Goal: Task Accomplishment & Management: Manage account settings

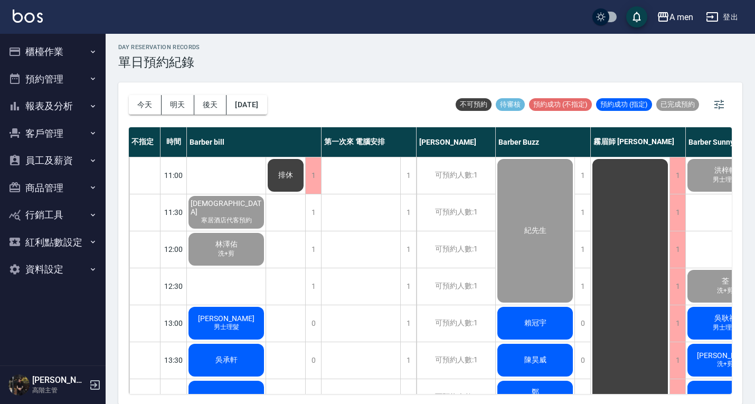
scroll to position [0, 363]
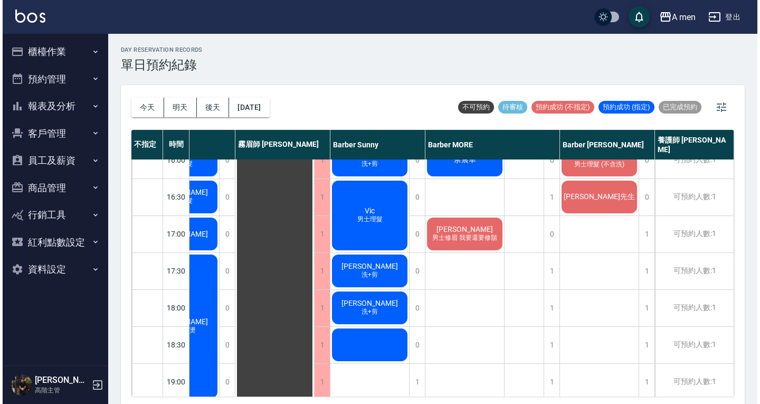
scroll to position [365, 363]
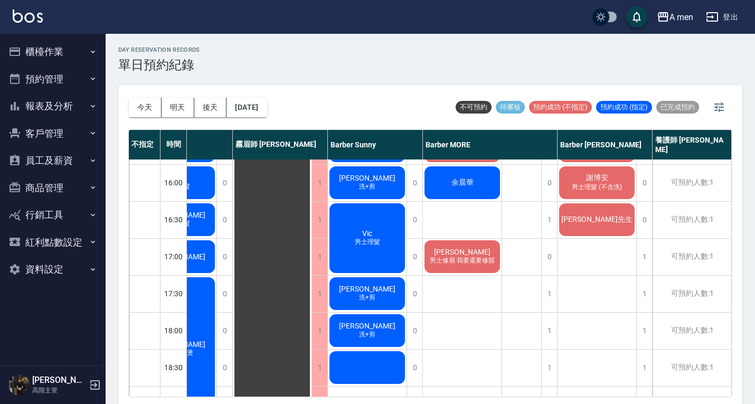
click at [467, 186] on span "余晨華" at bounding box center [462, 183] width 26 height 10
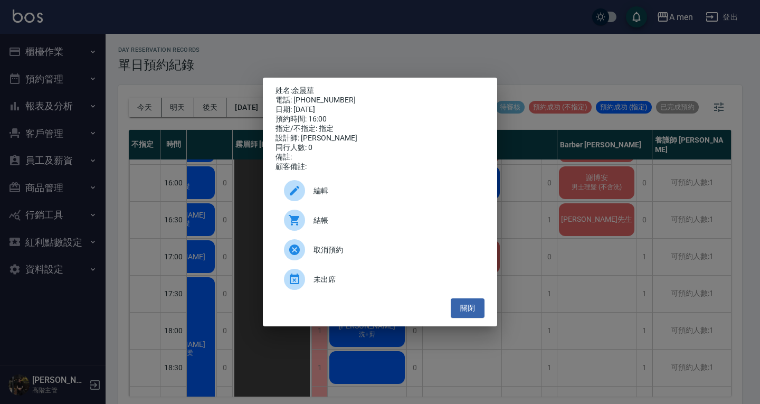
click at [378, 196] on span "編輯" at bounding box center [395, 190] width 163 height 11
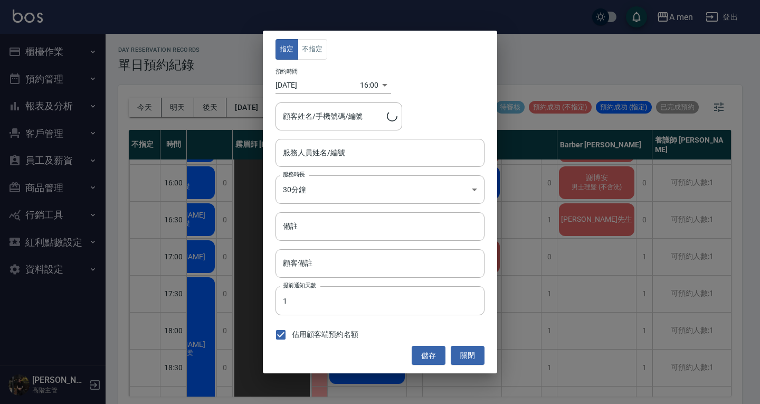
type input "Barber MORE-001"
type input "余晨華/0963206900"
click at [370, 94] on div "指定 不指定 預約時間 2025/09/06 16:00 1757145600000 顧客姓名/手機號碼/編號 余晨華/0963206900 顧客姓名/手機號…" at bounding box center [380, 202] width 234 height 343
click at [381, 85] on div "16:00 1757145600000" at bounding box center [375, 85] width 31 height 17
click at [371, 89] on body "A men 登出 櫃檯作業 打帳單 帳單列表 營業儀表板 現金收支登錄 高階收支登錄 材料自購登錄 每日結帳 排班表 現場電腦打卡 掃碼打卡 預約管理 預約管…" at bounding box center [380, 203] width 760 height 407
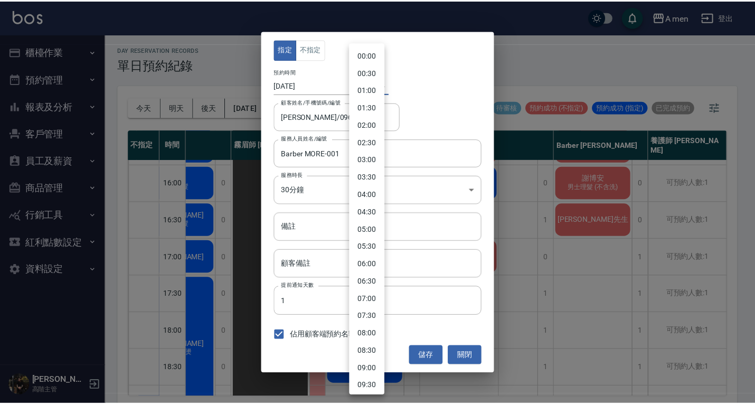
scroll to position [394, 0]
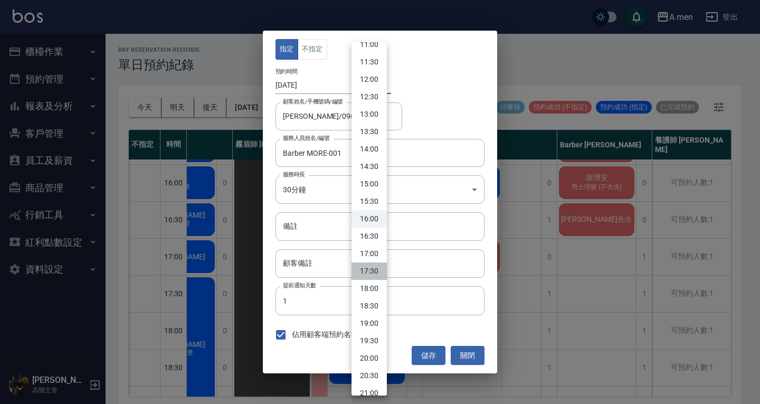
click at [369, 267] on li "17:30" at bounding box center [369, 270] width 35 height 17
type input "1757151000000"
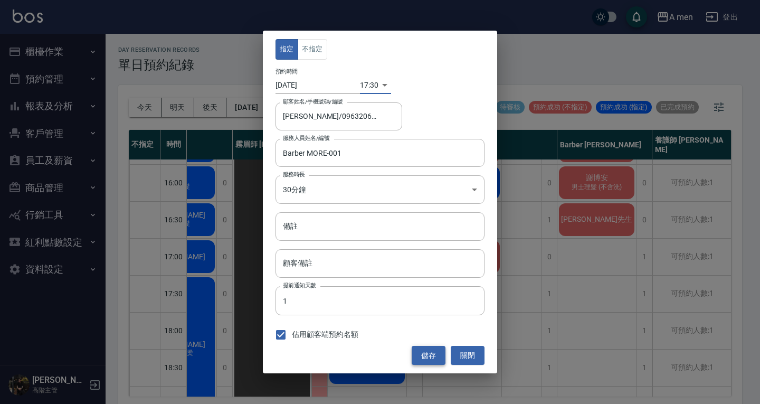
click at [424, 352] on button "儲存" at bounding box center [429, 356] width 34 height 20
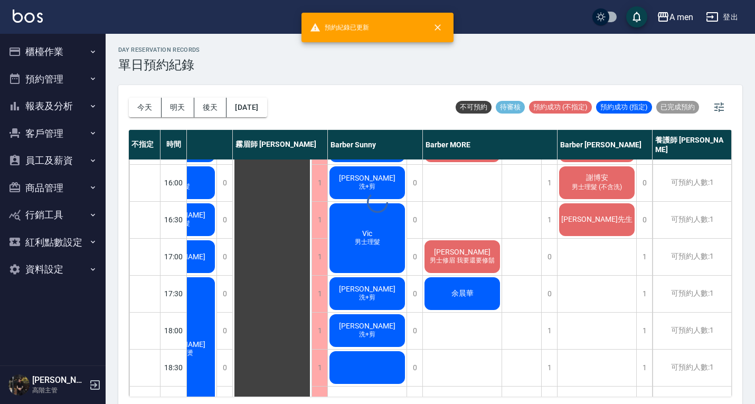
scroll to position [365, 358]
